Goal: Book appointment/travel/reservation

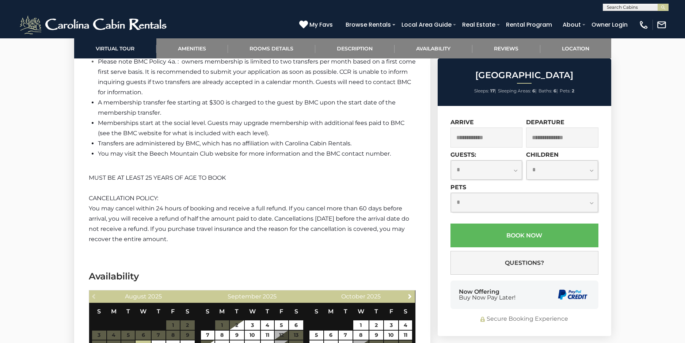
scroll to position [1683, 0]
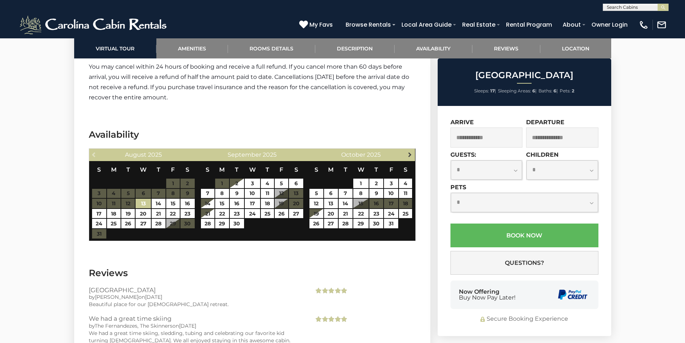
click at [408, 152] on span "Next" at bounding box center [410, 155] width 6 height 6
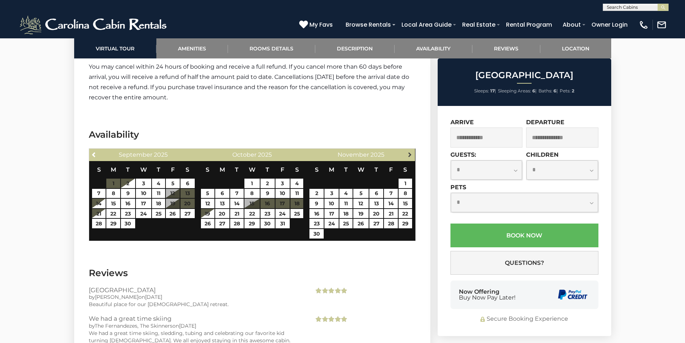
click at [407, 154] on span "Next" at bounding box center [410, 155] width 6 height 6
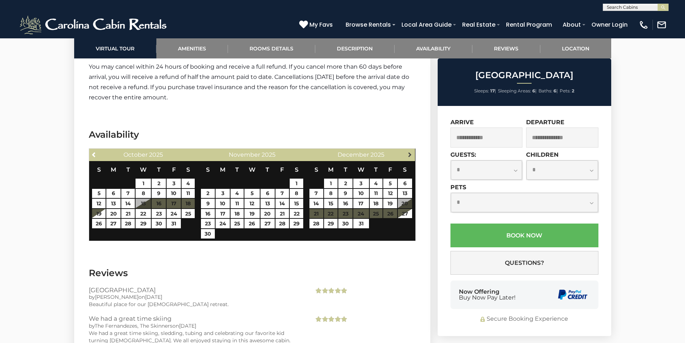
click at [405, 155] on link "Next" at bounding box center [409, 154] width 9 height 9
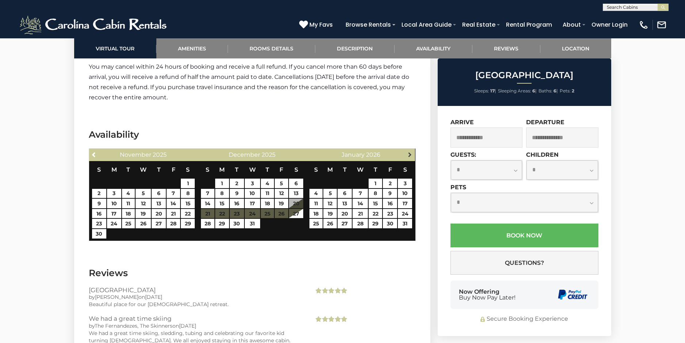
click at [405, 156] on link "Next" at bounding box center [409, 154] width 9 height 9
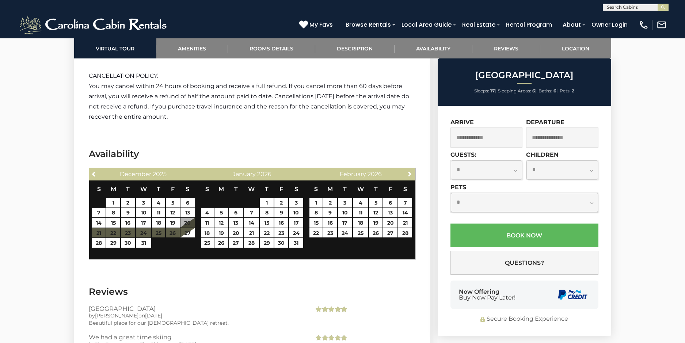
scroll to position [1657, 0]
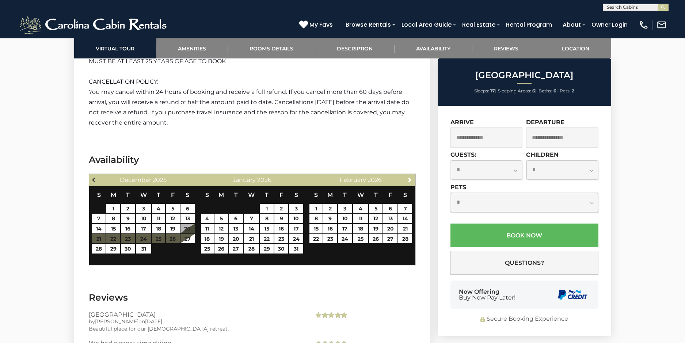
click at [93, 179] on span "Previous" at bounding box center [94, 180] width 6 height 6
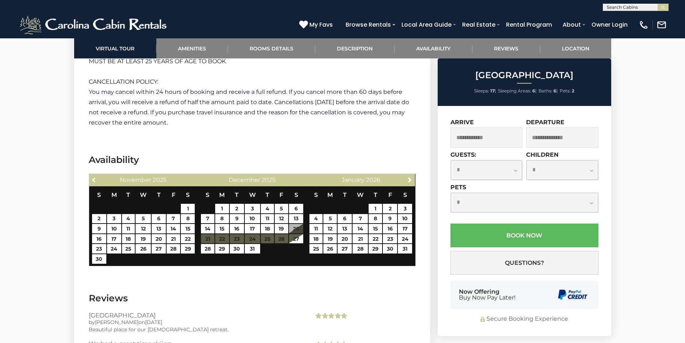
click at [93, 179] on span "Previous" at bounding box center [94, 180] width 6 height 6
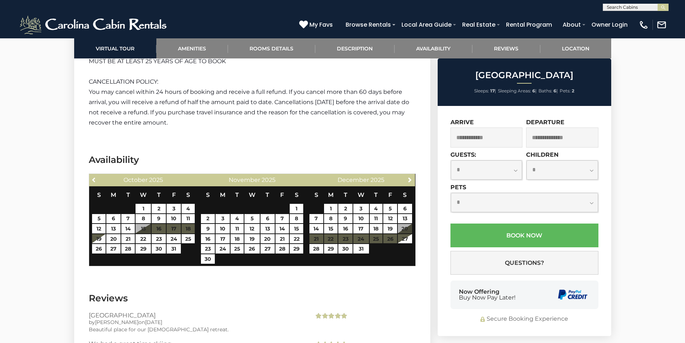
click at [93, 179] on span "Previous" at bounding box center [94, 180] width 6 height 6
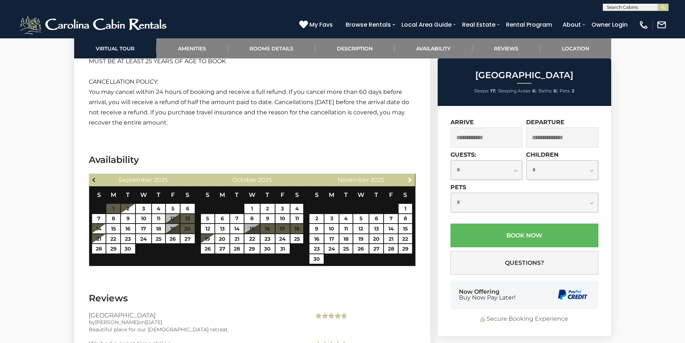
click at [94, 179] on span "Previous" at bounding box center [94, 180] width 6 height 6
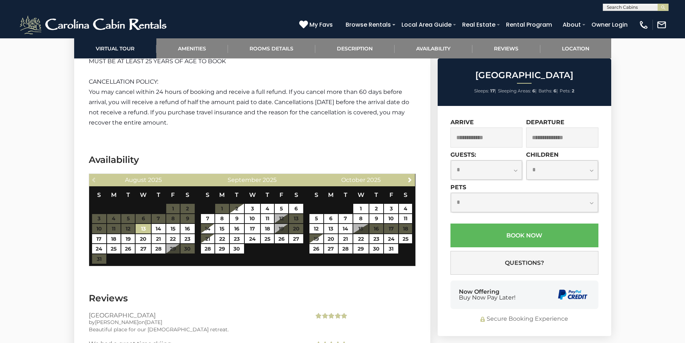
click at [95, 180] on div "Previous August 2025" at bounding box center [143, 180] width 109 height 12
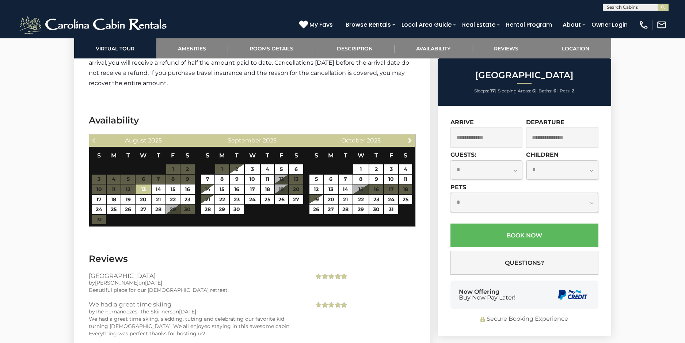
scroll to position [1694, 0]
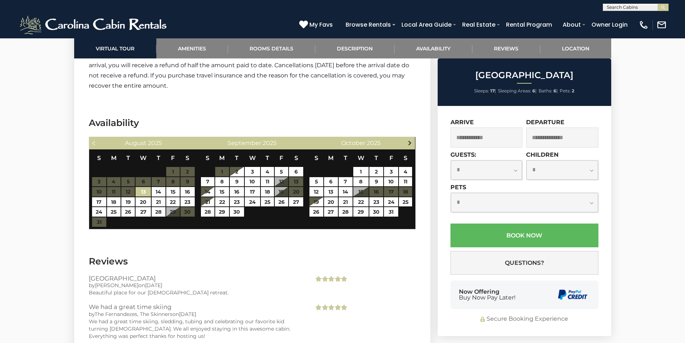
click at [409, 141] on span "Next" at bounding box center [410, 143] width 6 height 6
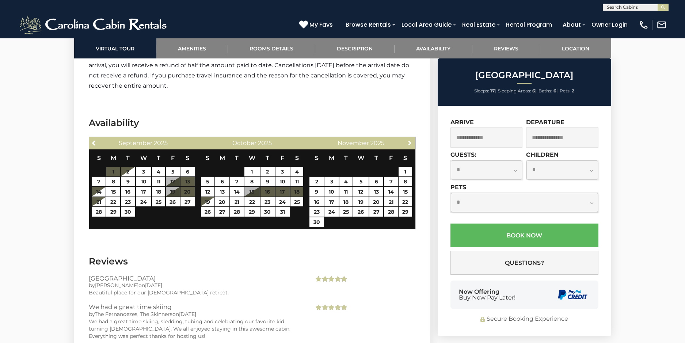
click at [409, 141] on span "Next" at bounding box center [410, 143] width 6 height 6
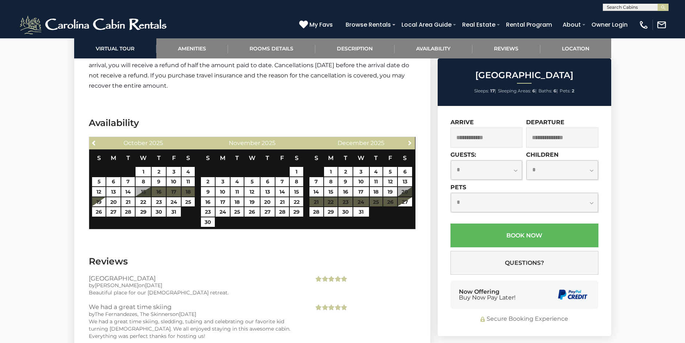
click at [409, 141] on span "Next" at bounding box center [410, 143] width 6 height 6
